Goal: Find specific page/section: Find specific page/section

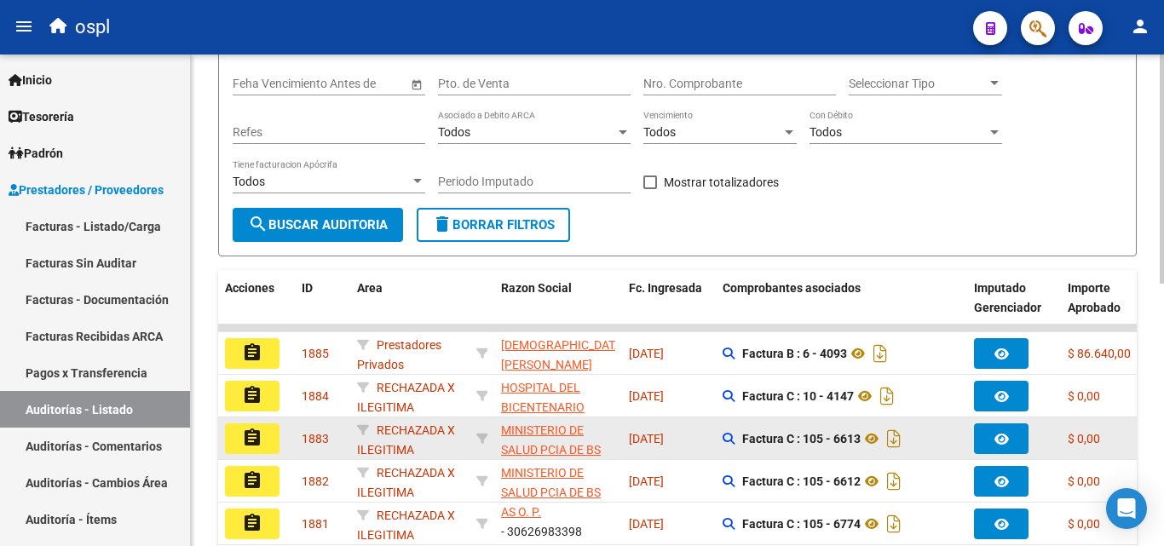
scroll to position [137, 0]
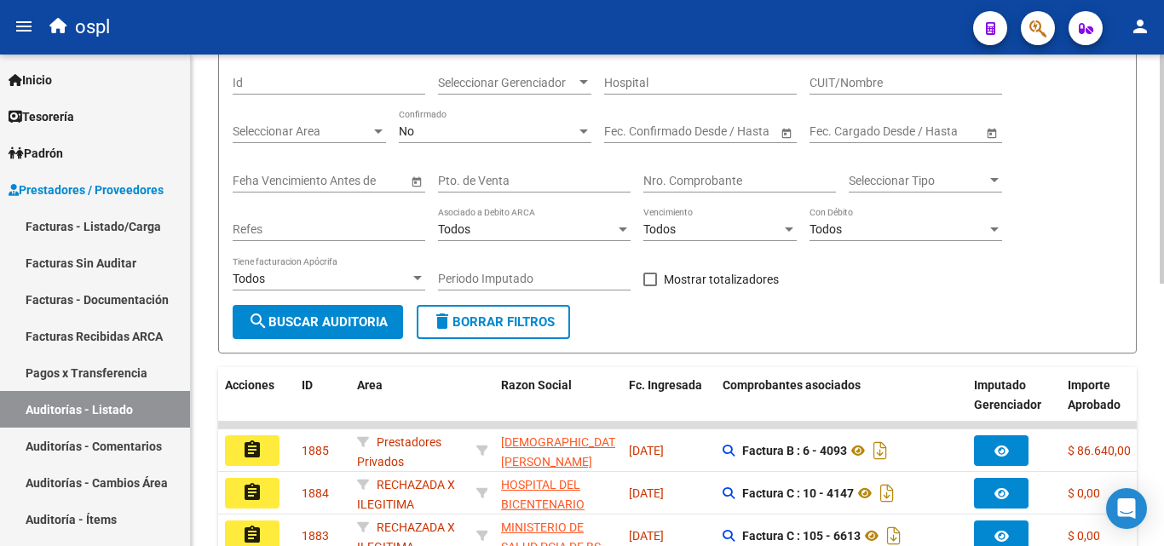
click at [704, 170] on div "Nro. Comprobante" at bounding box center [740, 176] width 193 height 34
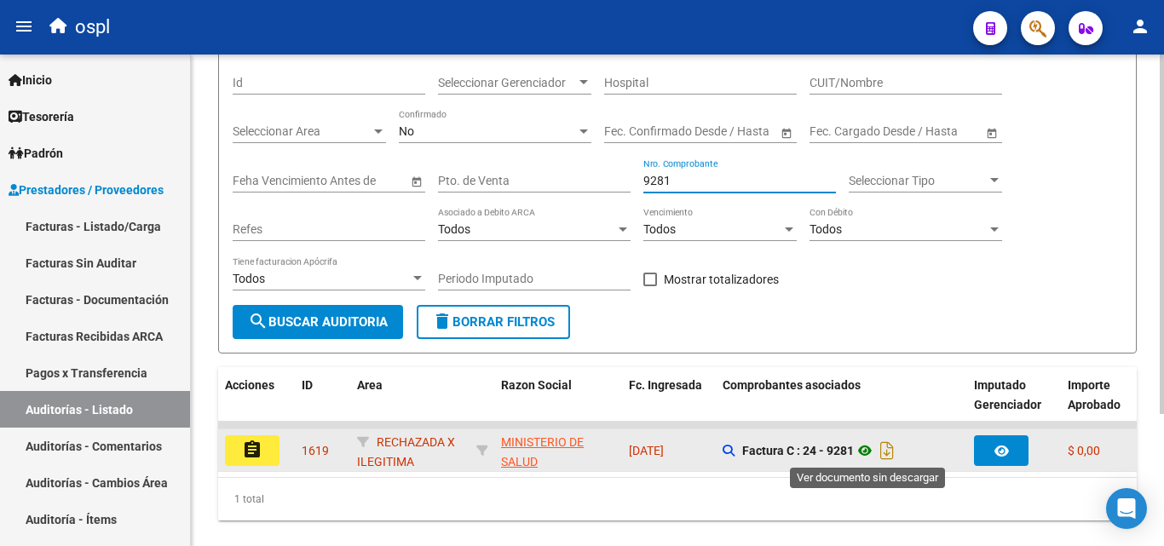
type input "9281"
click at [870, 457] on icon at bounding box center [865, 451] width 22 height 20
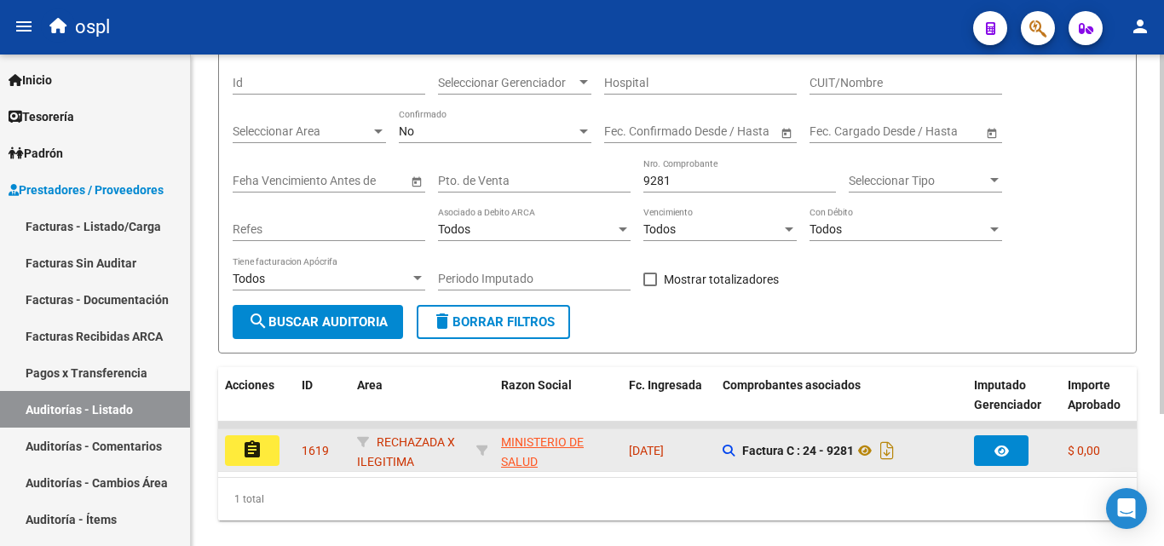
click at [243, 444] on mat-icon "assignment" at bounding box center [252, 450] width 20 height 20
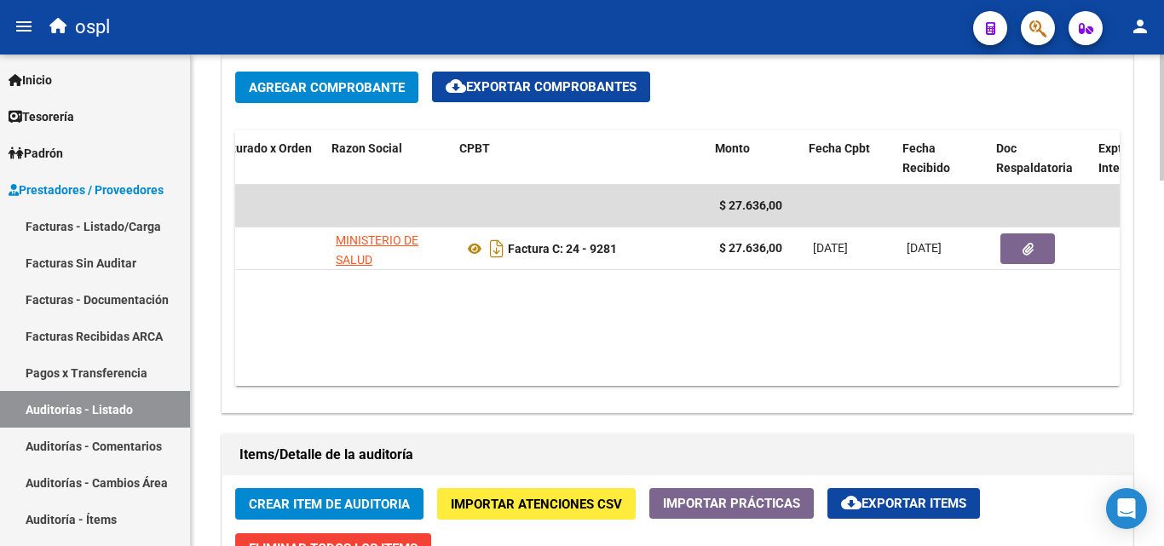
scroll to position [0, 203]
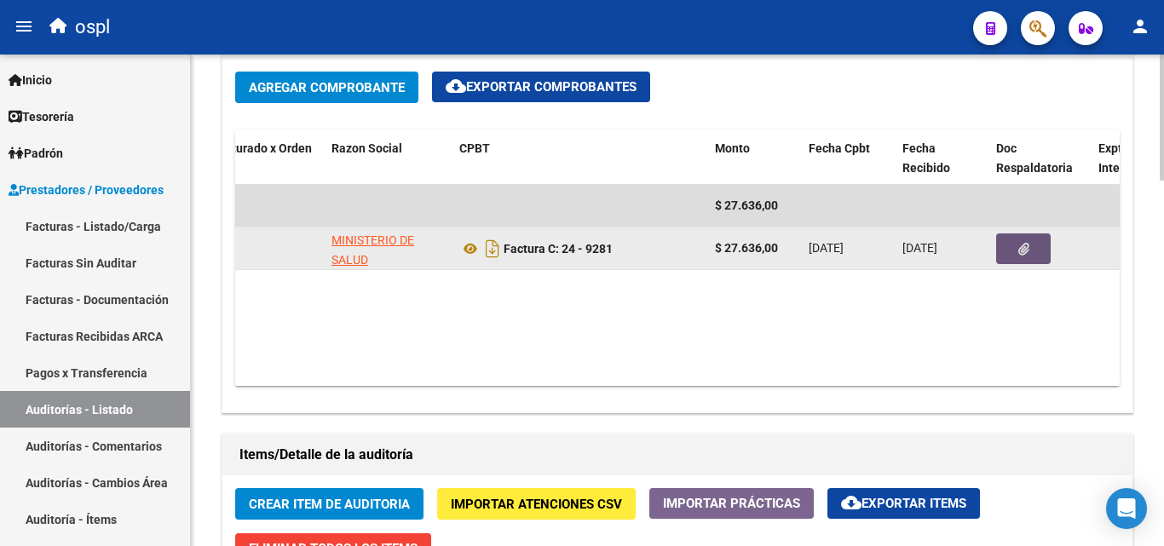
click at [1016, 252] on button "button" at bounding box center [1023, 249] width 55 height 31
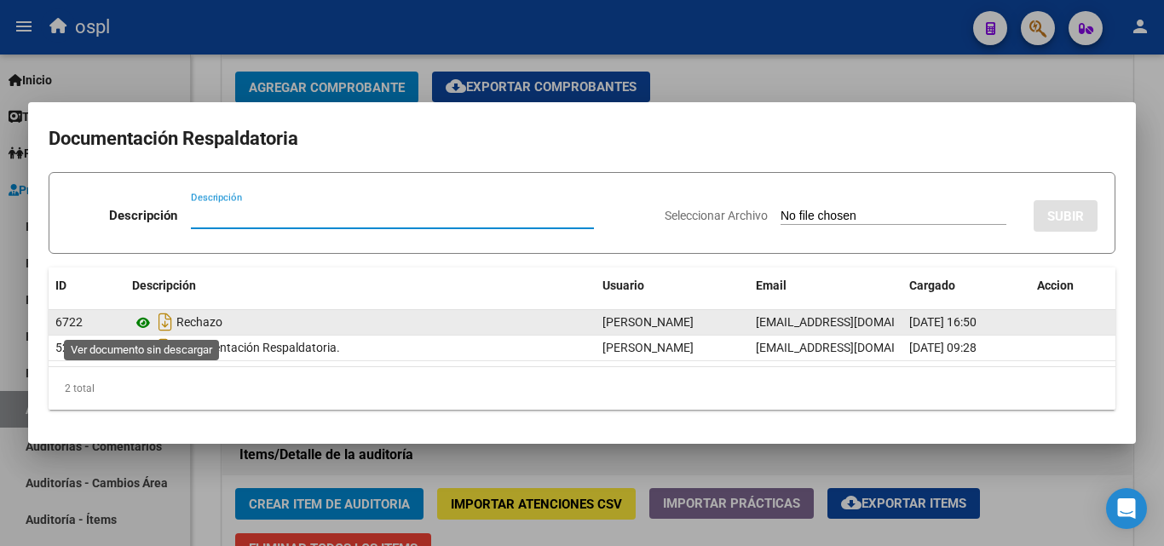
click at [144, 322] on icon at bounding box center [143, 323] width 22 height 20
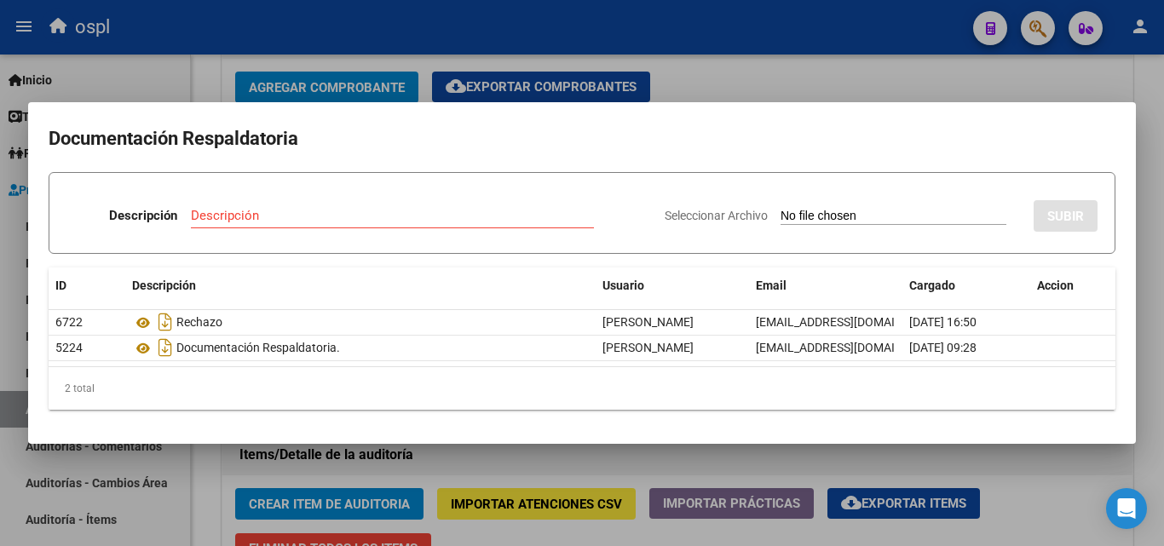
click at [799, 59] on div at bounding box center [582, 273] width 1164 height 546
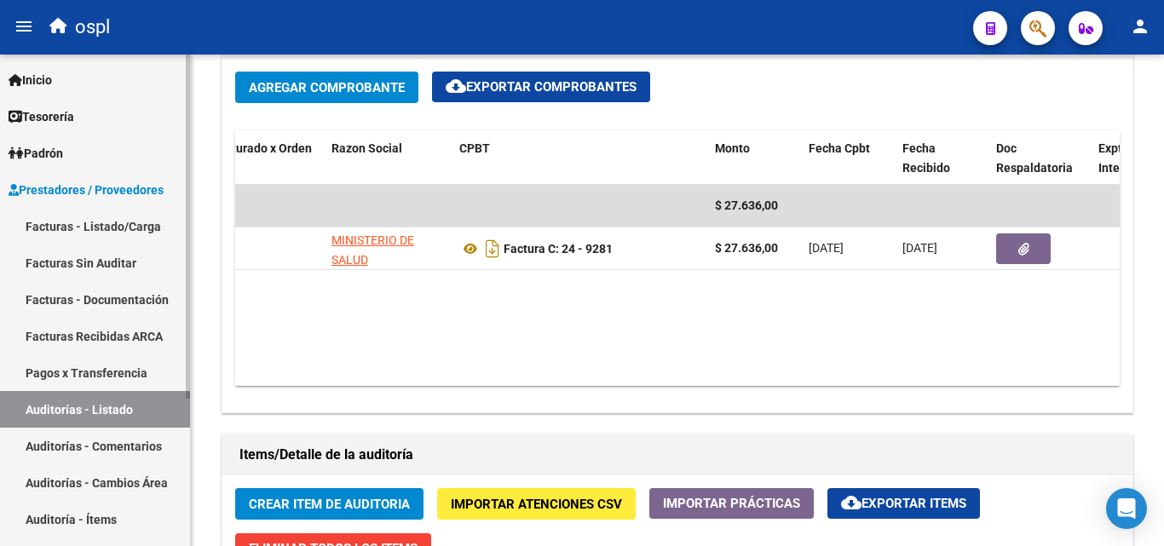
click at [84, 235] on link "Facturas - Listado/Carga" at bounding box center [95, 226] width 190 height 37
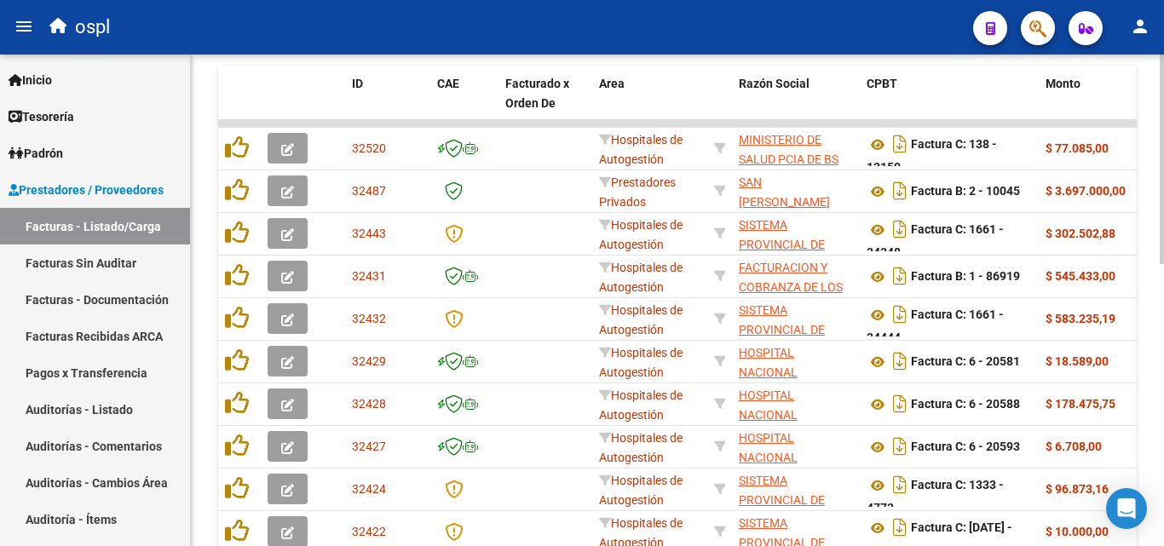
scroll to position [493, 0]
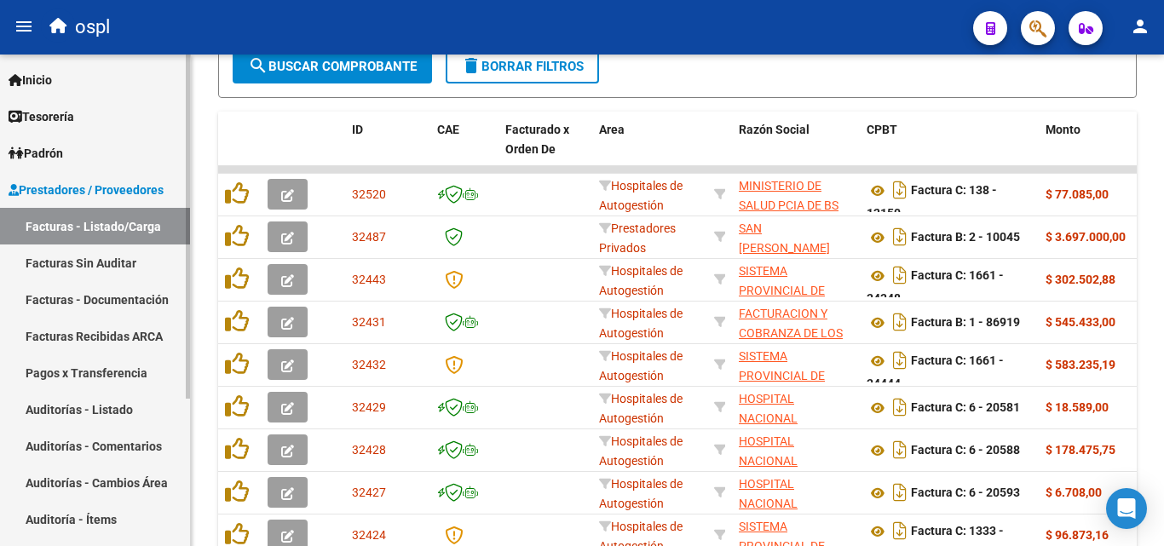
click at [163, 234] on link "Facturas - Listado/Carga" at bounding box center [95, 226] width 190 height 37
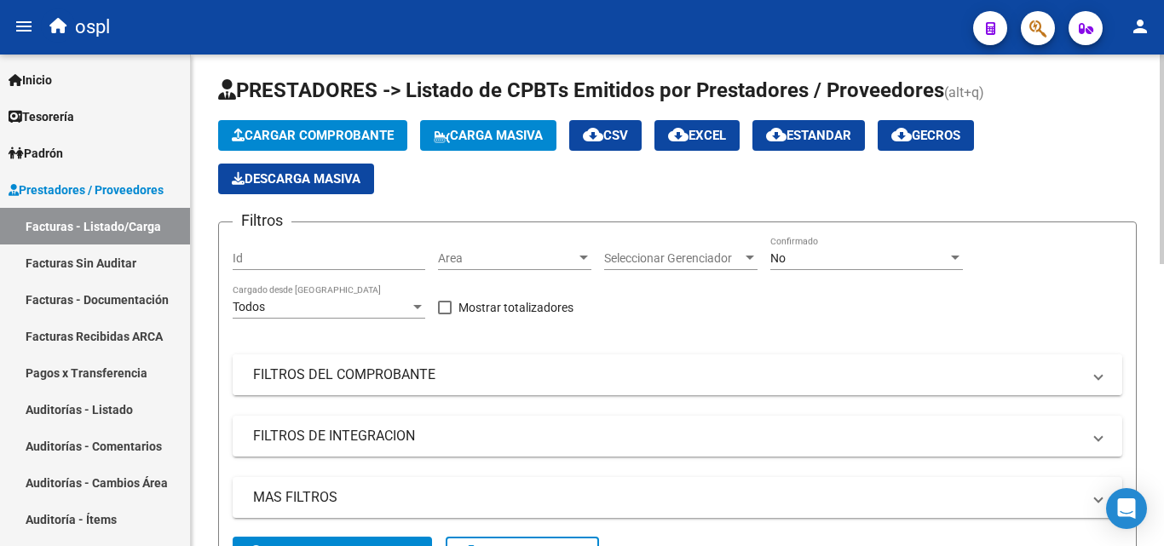
scroll to position [0, 0]
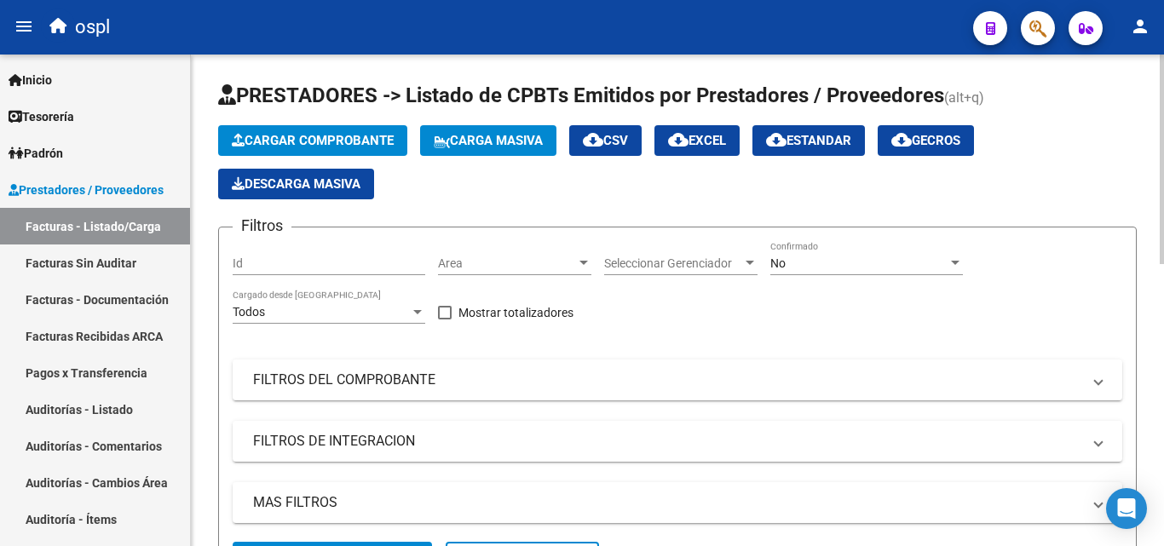
click at [566, 336] on div "Mostrar totalizadores" at bounding box center [512, 320] width 148 height 34
